Goal: Information Seeking & Learning: Learn about a topic

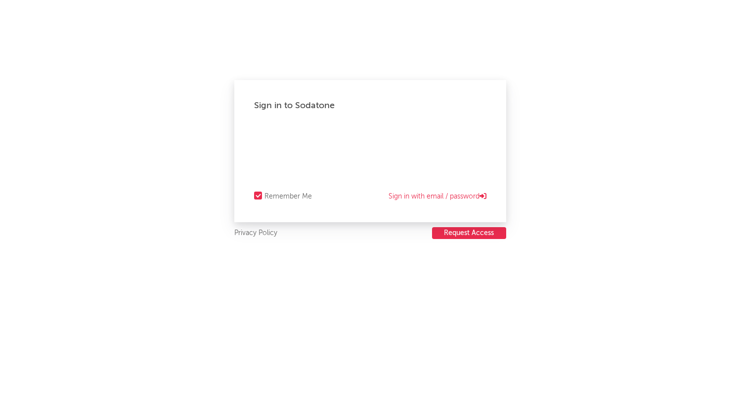
select select "director_vp"
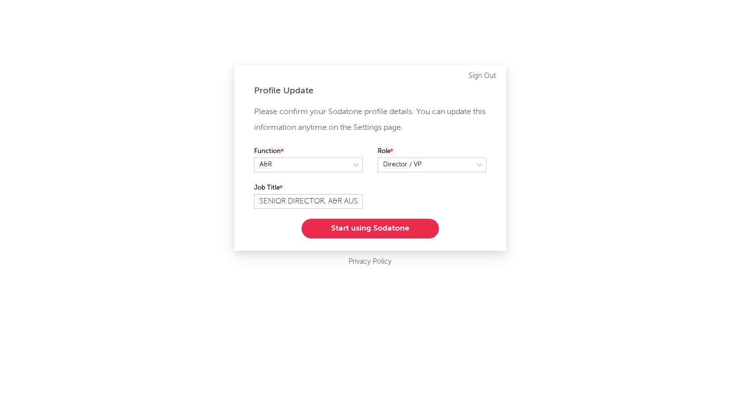
click at [399, 230] on button "Start using Sodatone" at bounding box center [370, 229] width 137 height 20
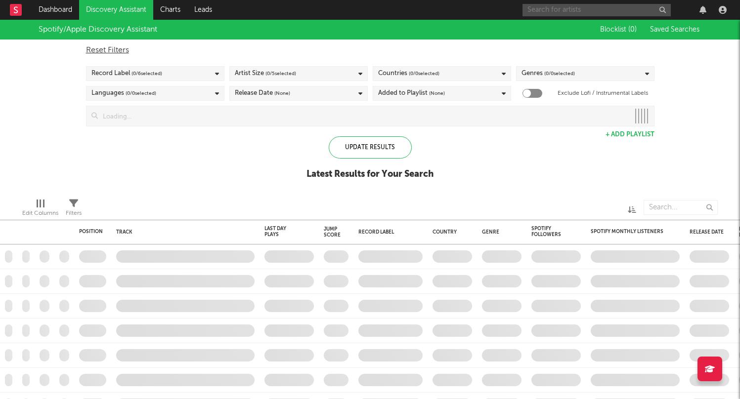
click at [589, 10] on input "text" at bounding box center [597, 10] width 148 height 12
type input "pania"
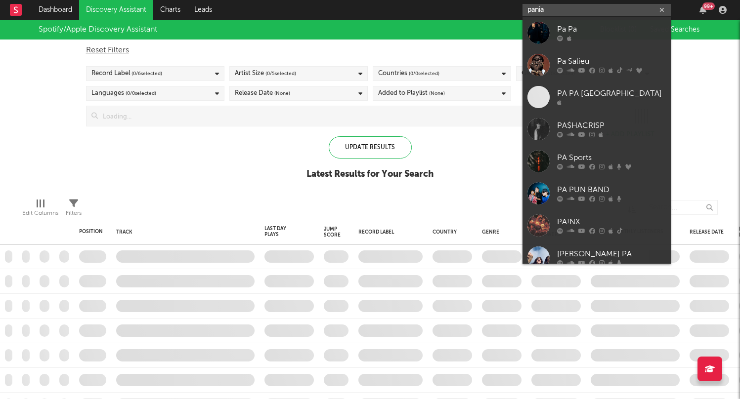
checkbox input "true"
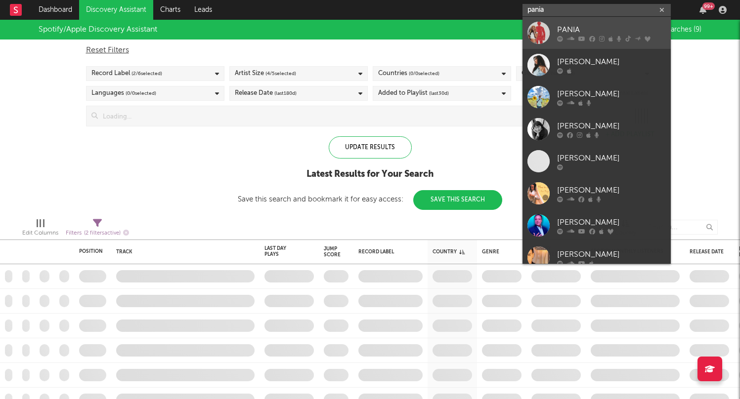
type input "pania"
click at [582, 36] on icon at bounding box center [581, 39] width 7 height 6
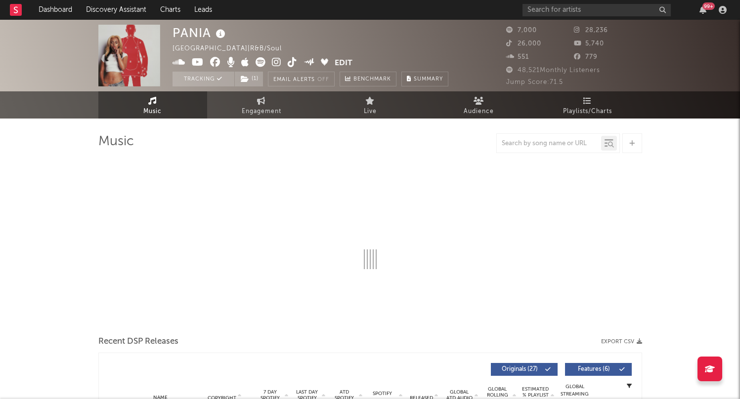
select select "6m"
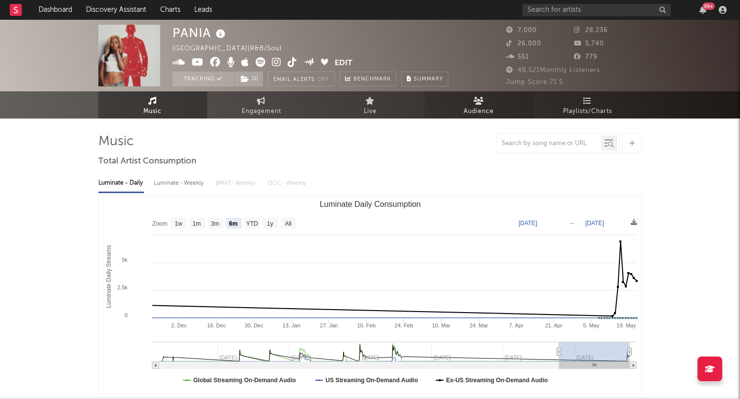
click at [479, 102] on icon at bounding box center [479, 101] width 10 height 8
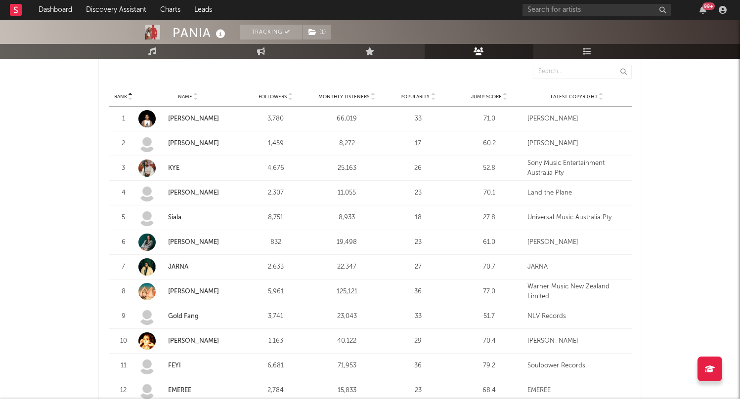
scroll to position [371, 0]
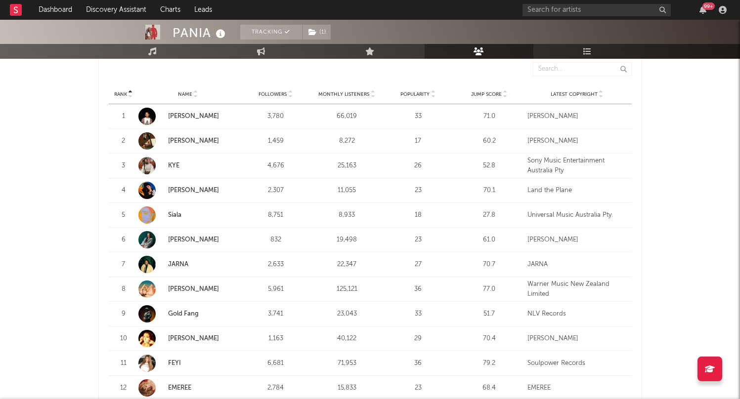
click at [333, 98] on div "Rank Name Followers Monthly Listeners Popularity Jump Score Latest Copyright" at bounding box center [370, 95] width 523 height 20
click at [359, 91] on span "Monthly Listeners" at bounding box center [343, 94] width 51 height 6
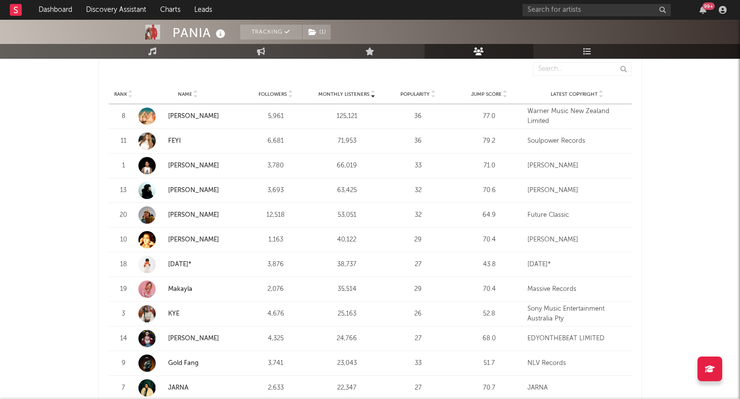
click at [359, 91] on span "Monthly Listeners" at bounding box center [343, 94] width 51 height 6
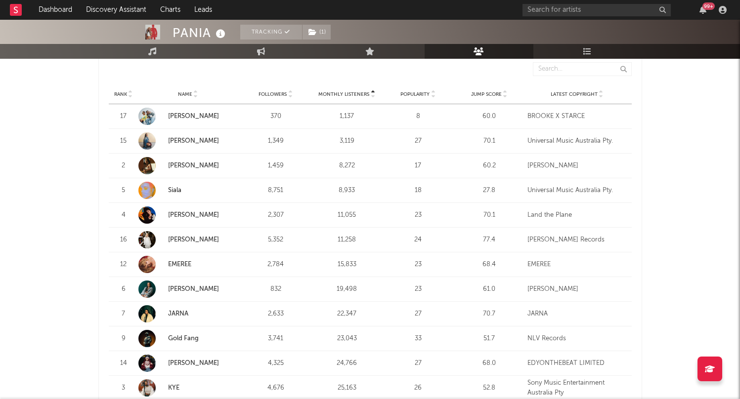
click at [359, 91] on span "Monthly Listeners" at bounding box center [343, 94] width 51 height 6
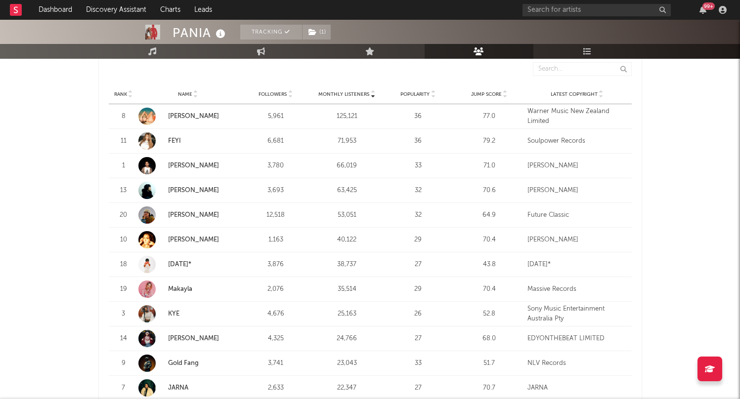
click at [359, 91] on span "Monthly Listeners" at bounding box center [343, 94] width 51 height 6
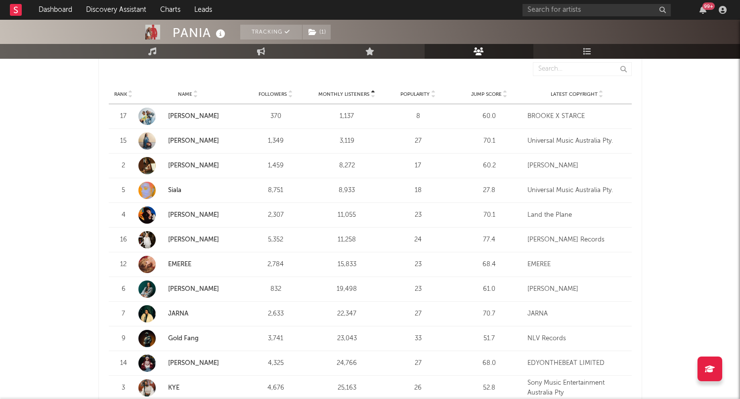
click at [277, 93] on span "Followers" at bounding box center [273, 94] width 28 height 6
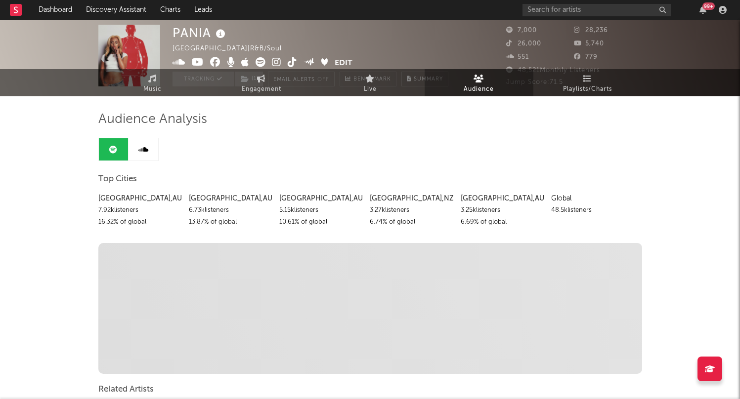
scroll to position [0, 0]
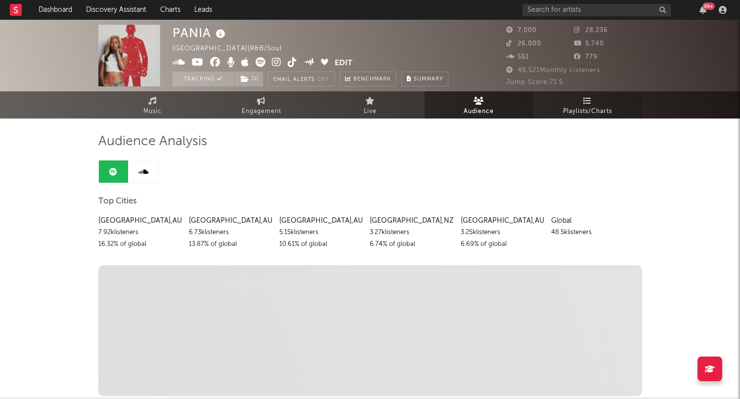
click at [590, 106] on span "Playlists/Charts" at bounding box center [587, 112] width 49 height 12
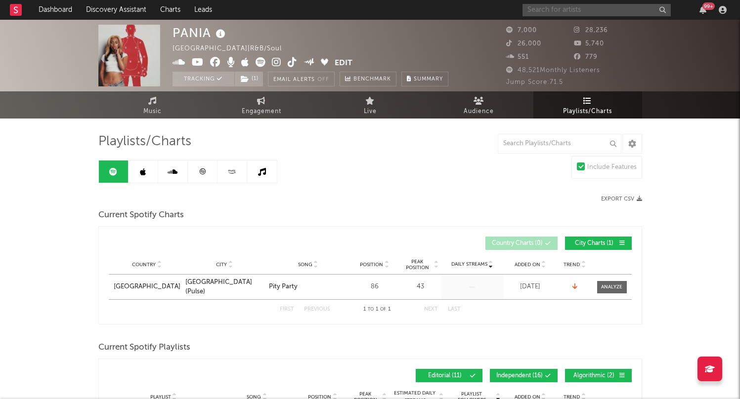
click at [598, 6] on input "text" at bounding box center [597, 10] width 148 height 12
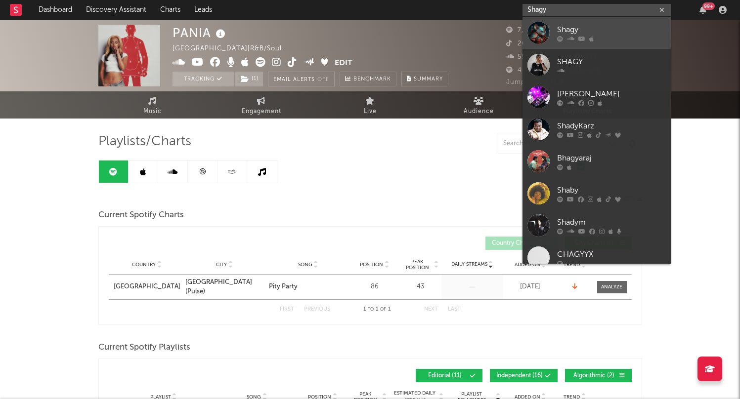
type input "Shagy"
click at [594, 27] on div "Shagy" at bounding box center [611, 30] width 109 height 12
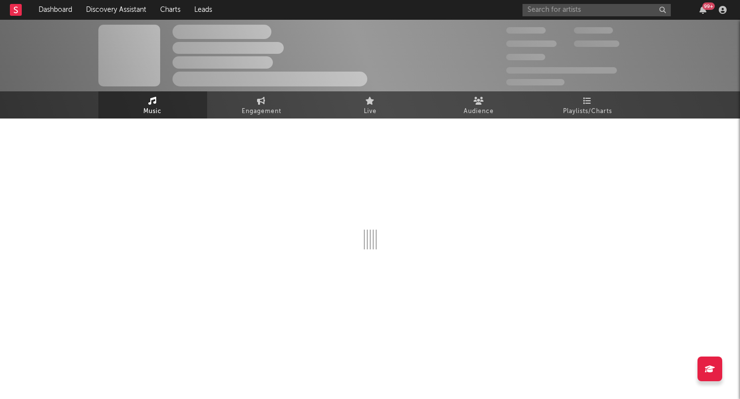
select select "1w"
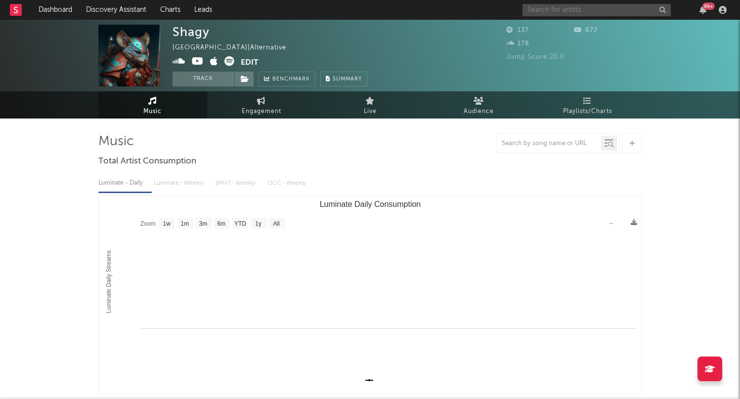
click at [581, 12] on input "text" at bounding box center [597, 10] width 148 height 12
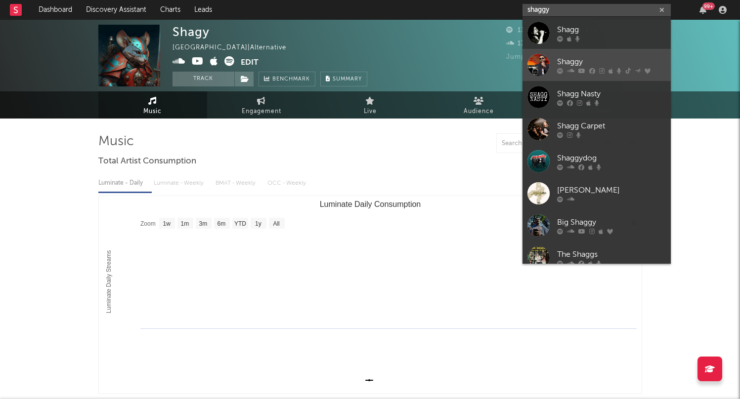
type input "shaggy"
click at [569, 64] on div "Shaggy" at bounding box center [611, 62] width 109 height 12
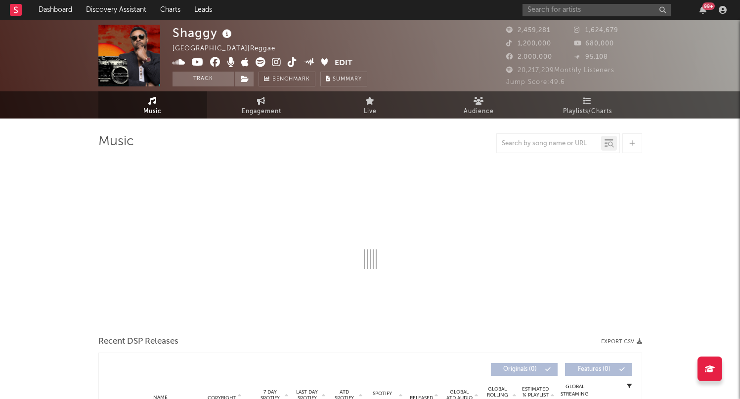
select select "6m"
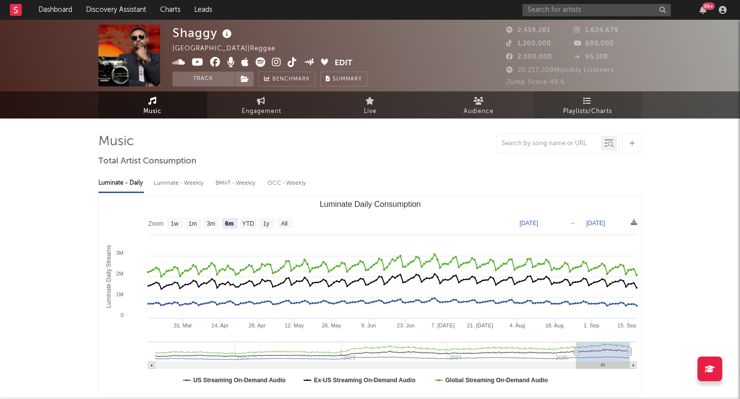
click at [587, 113] on span "Playlists/Charts" at bounding box center [587, 112] width 49 height 12
